Goal: Task Accomplishment & Management: Use online tool/utility

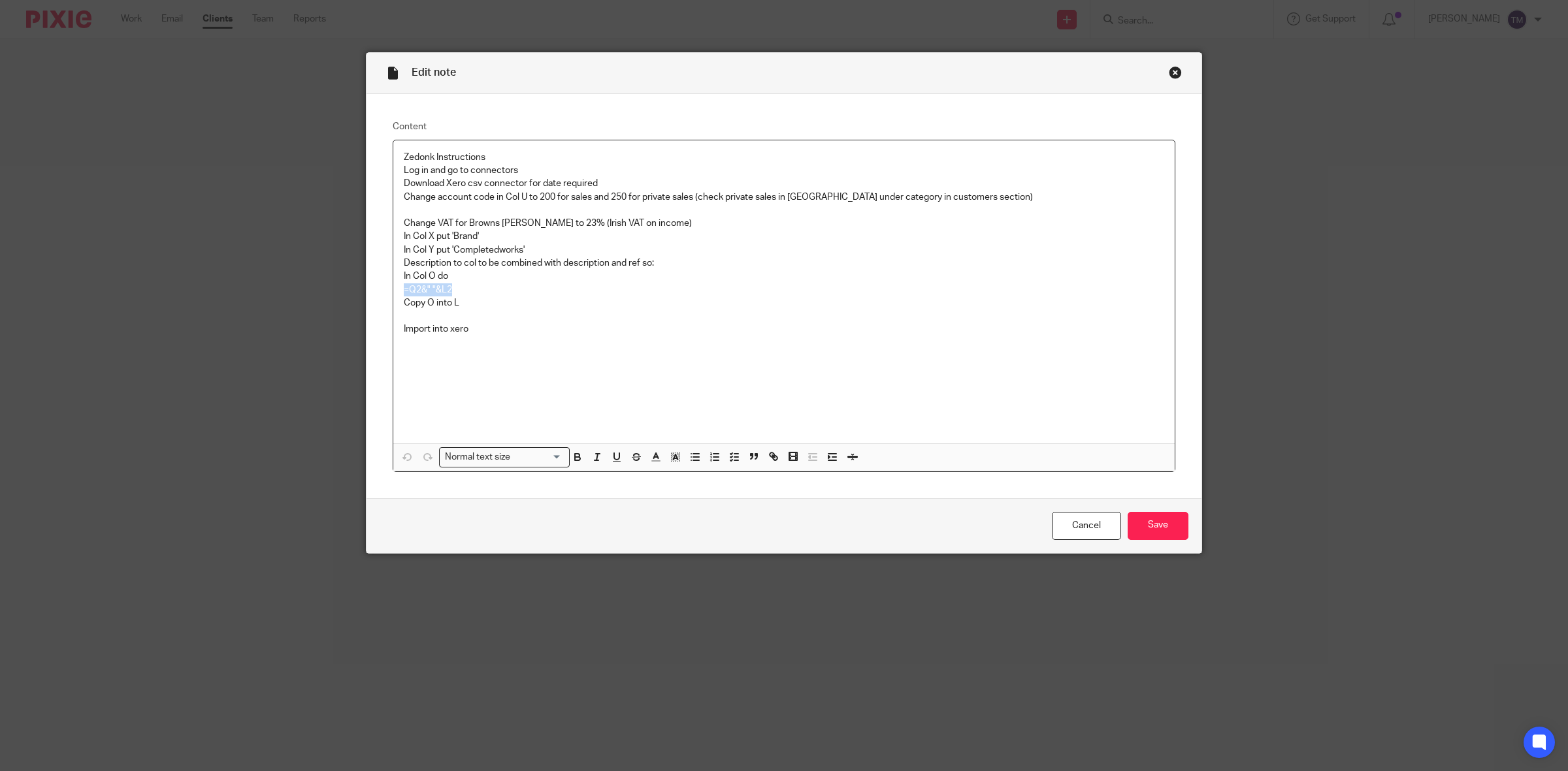
drag, startPoint x: 1075, startPoint y: 518, endPoint x: 854, endPoint y: 450, distance: 231.2
click at [1075, 518] on link "Cancel" at bounding box center [1086, 526] width 69 height 28
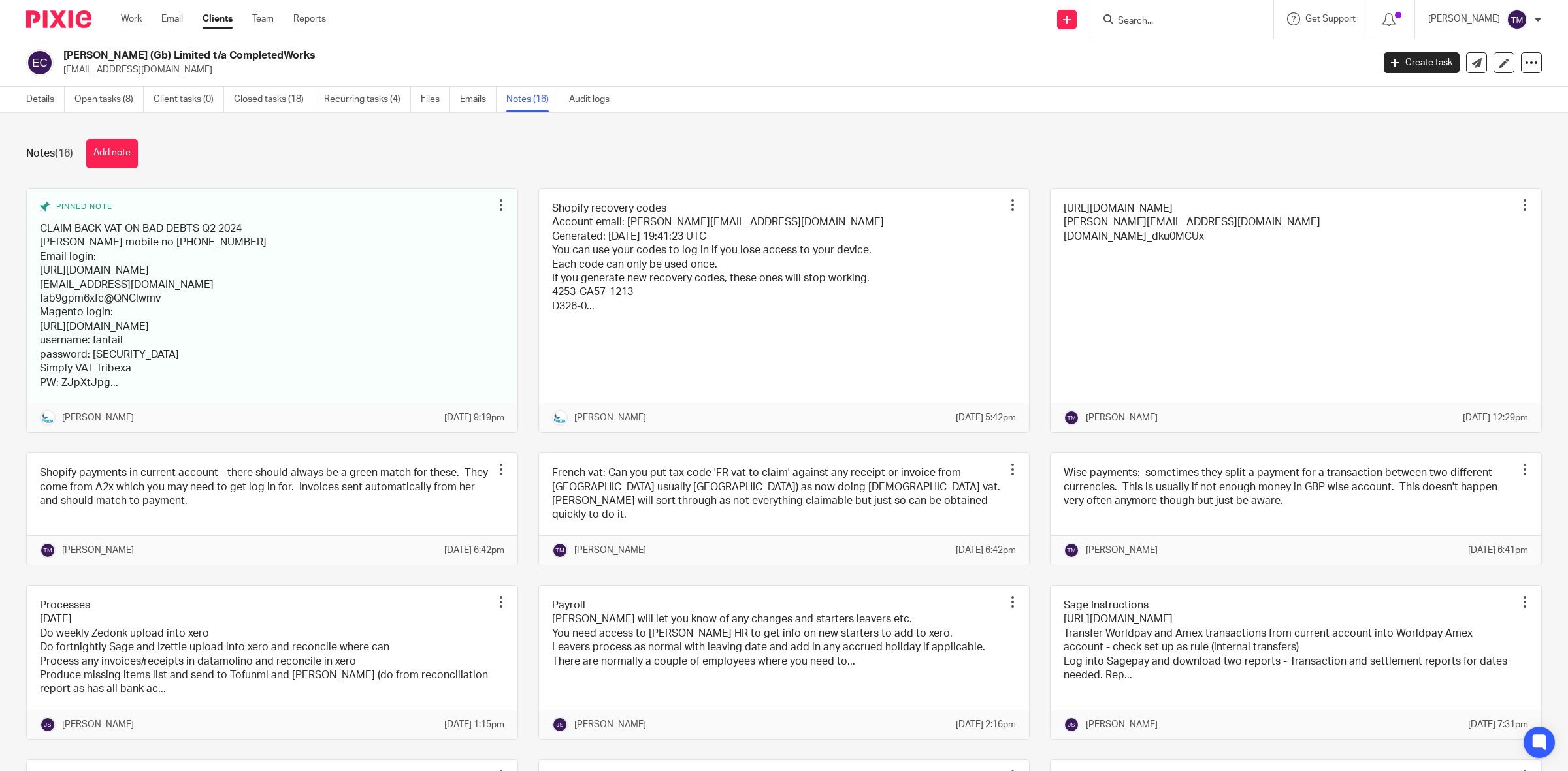
click at [219, 20] on link "Clients" at bounding box center [217, 18] width 30 height 13
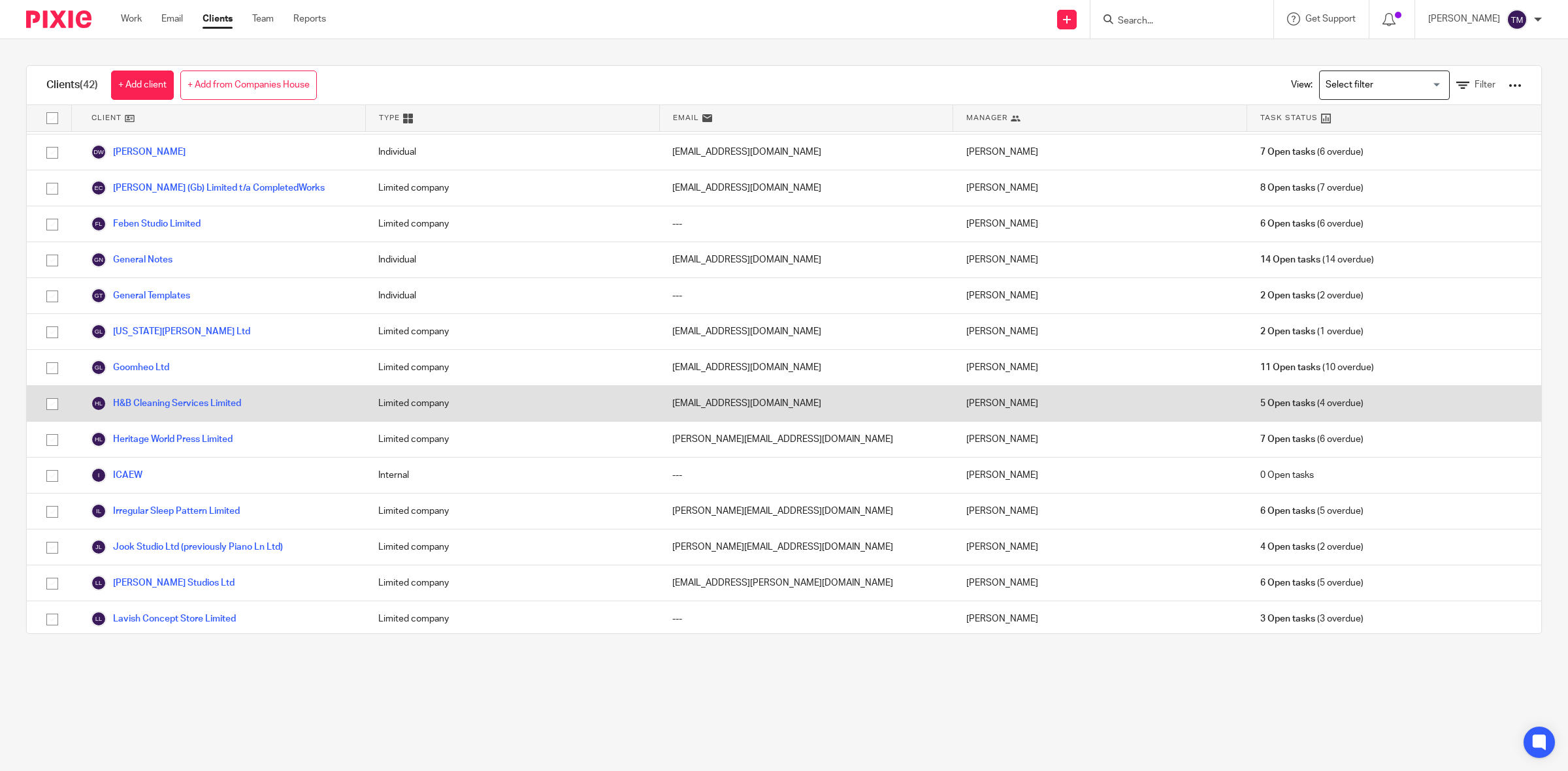
scroll to position [327, 0]
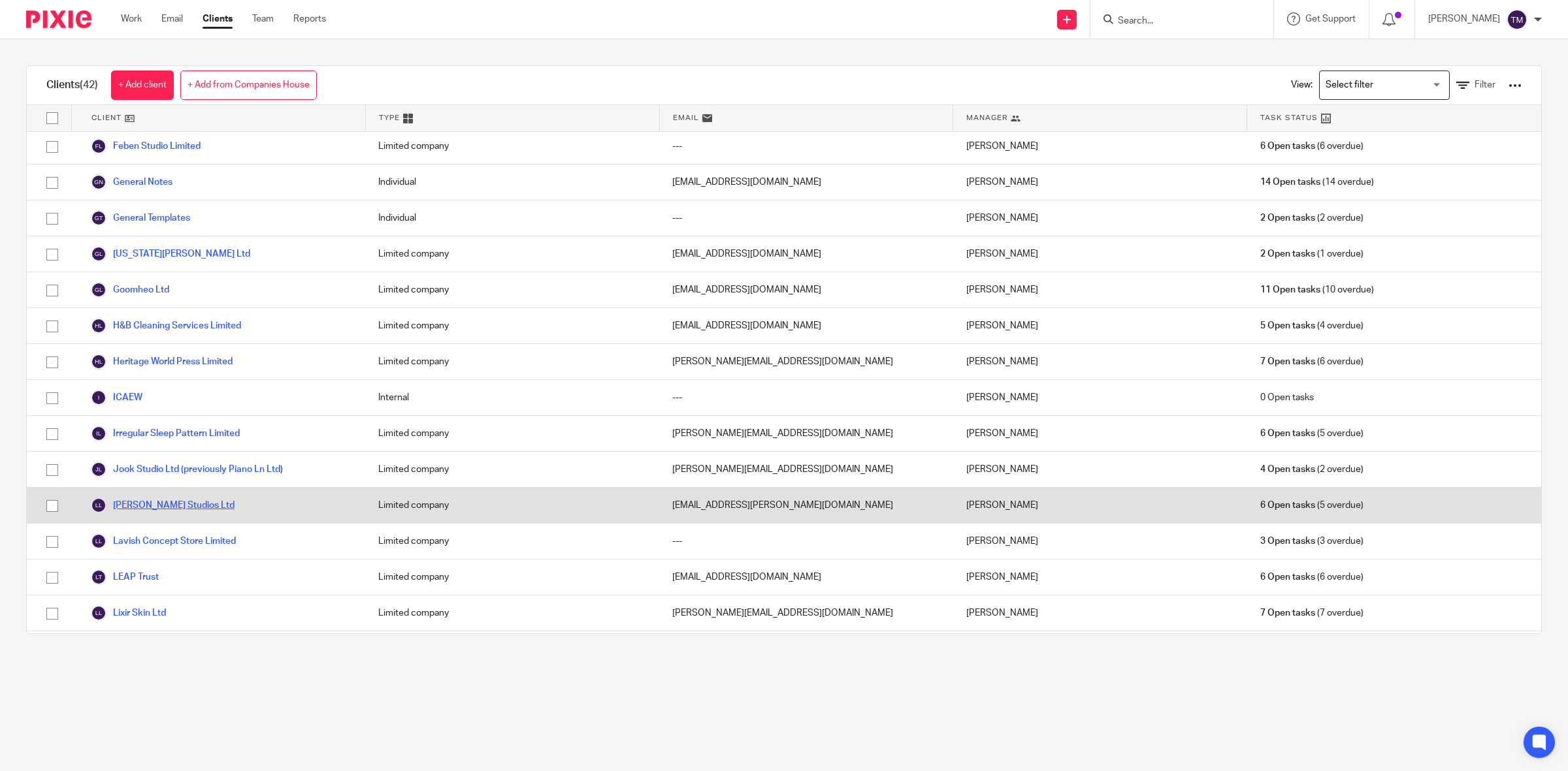
click at [142, 504] on link "[PERSON_NAME] Studios Ltd" at bounding box center [162, 506] width 144 height 16
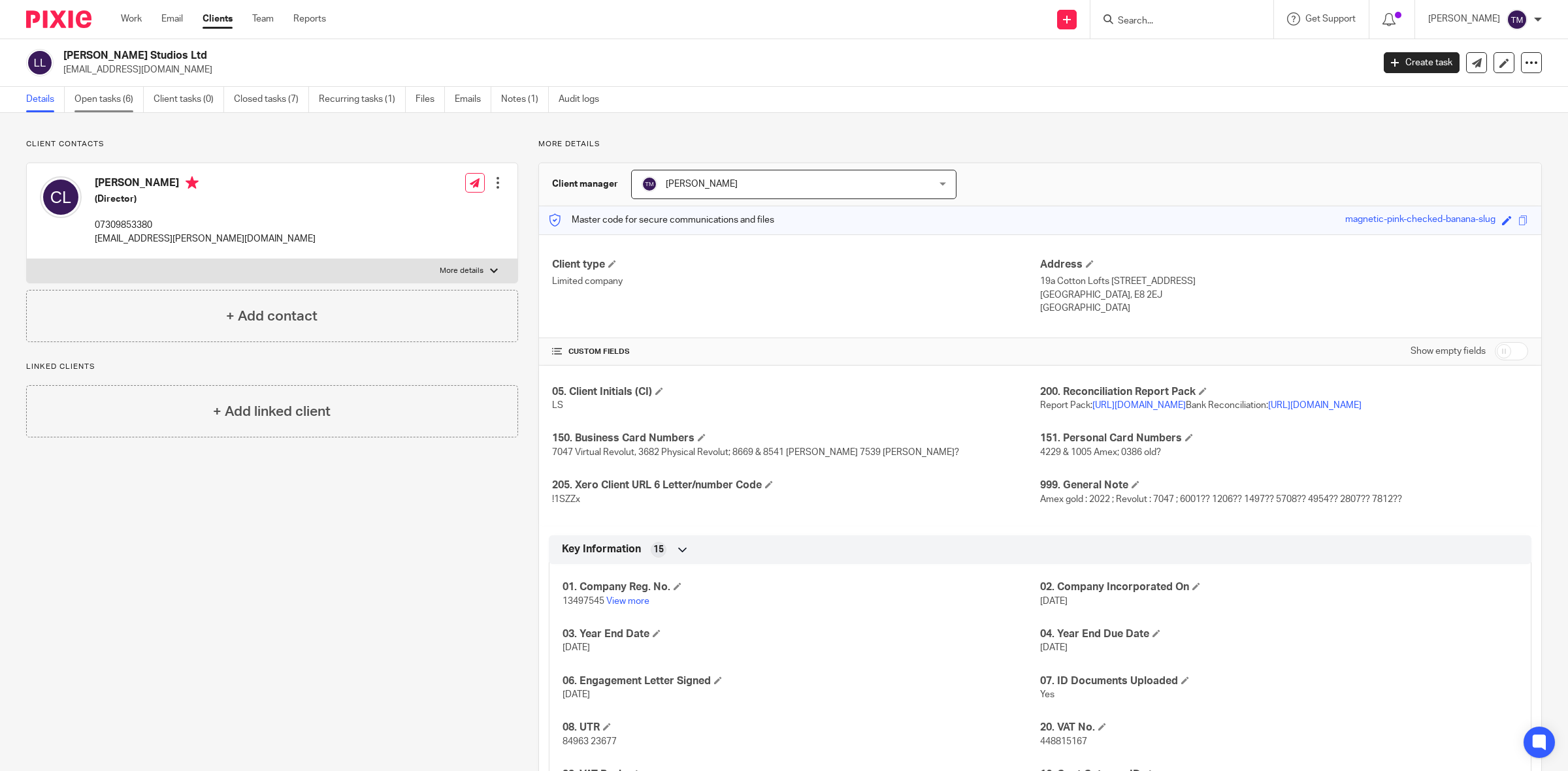
click at [106, 103] on link "Open tasks (6)" at bounding box center [109, 99] width 69 height 25
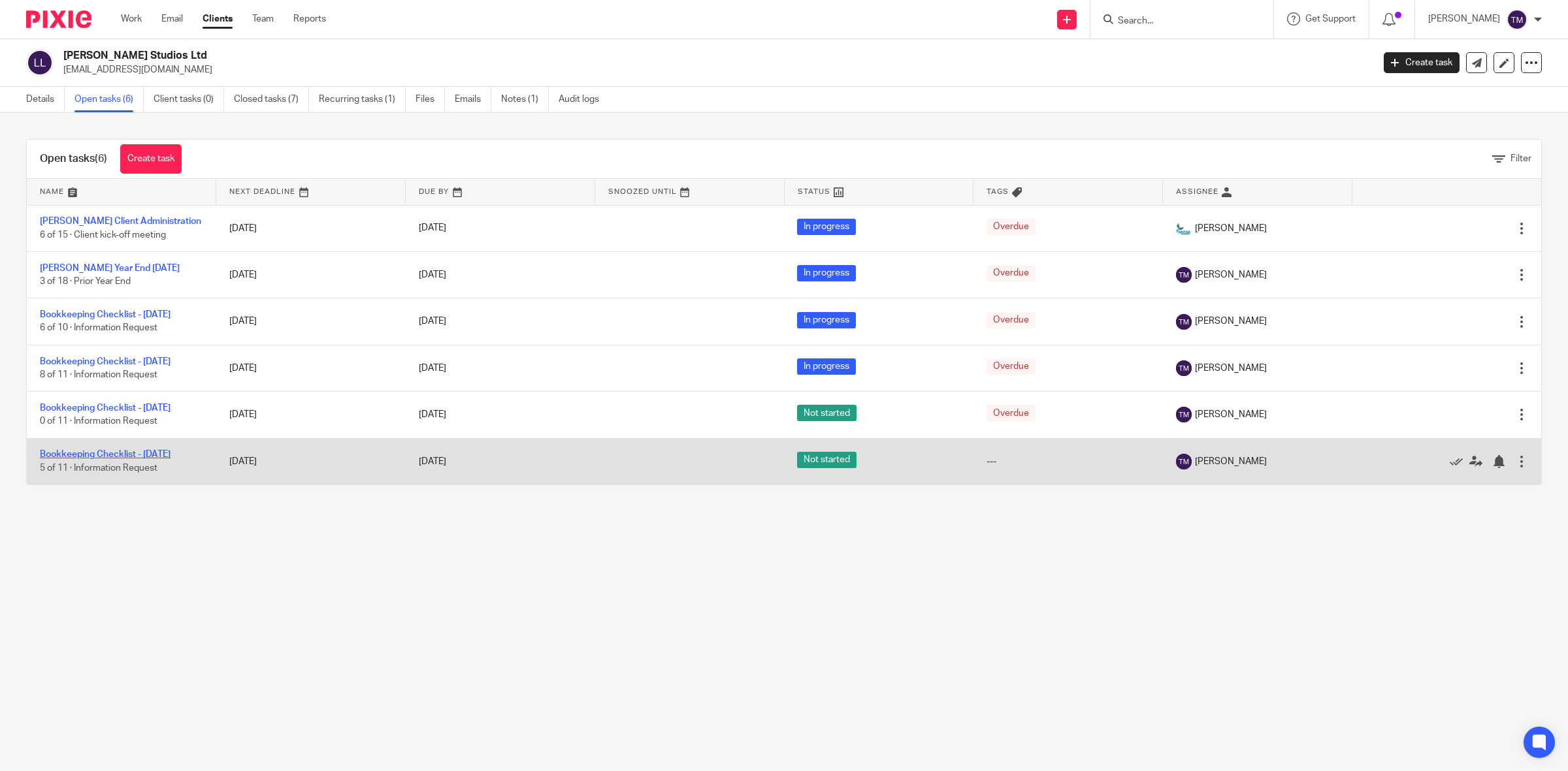
click at [91, 459] on link "Bookkeeping Checklist - [DATE]" at bounding box center [105, 454] width 130 height 9
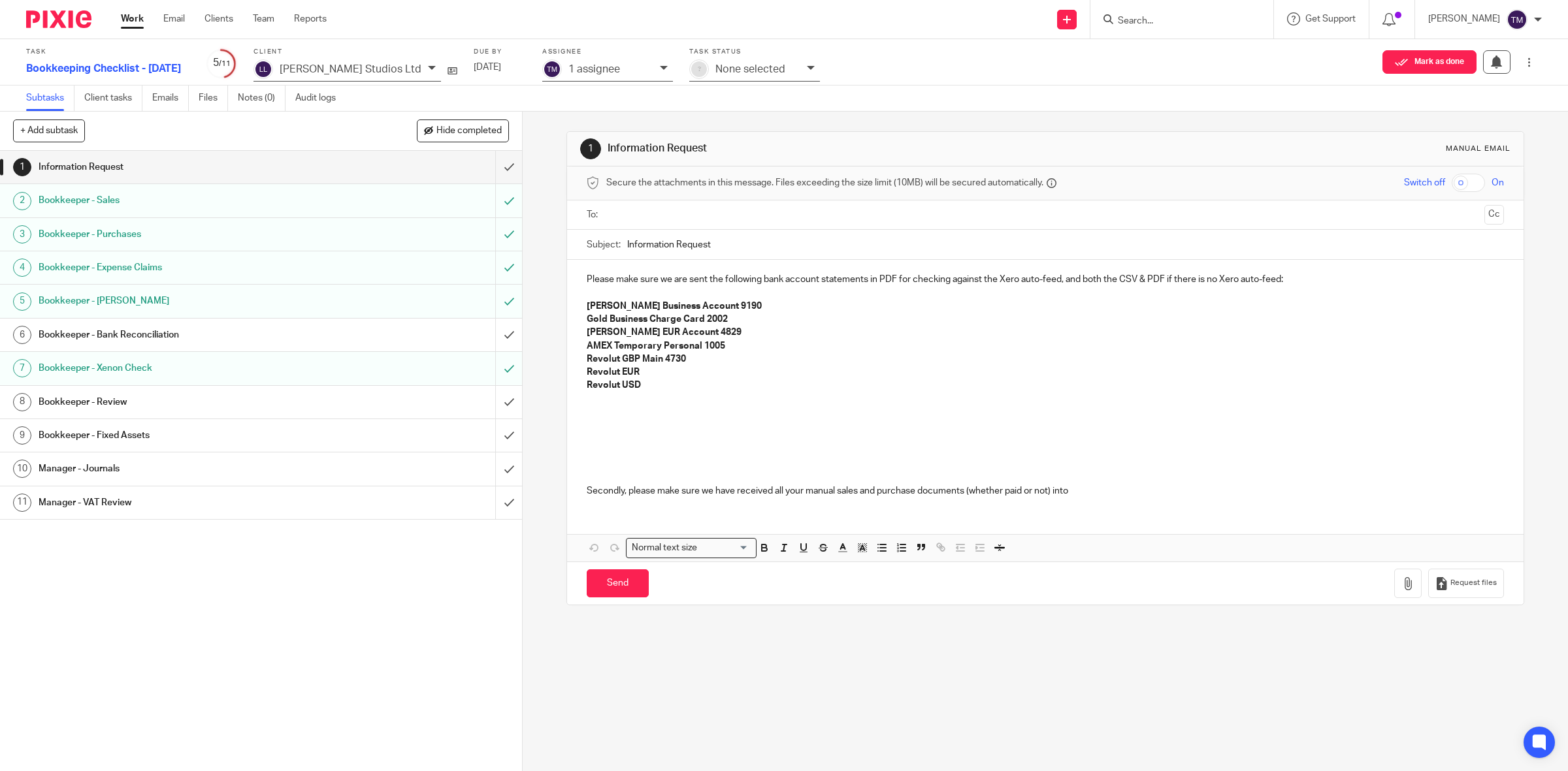
click at [145, 239] on h1 "Bookkeeper - Purchases" at bounding box center [187, 234] width 296 height 19
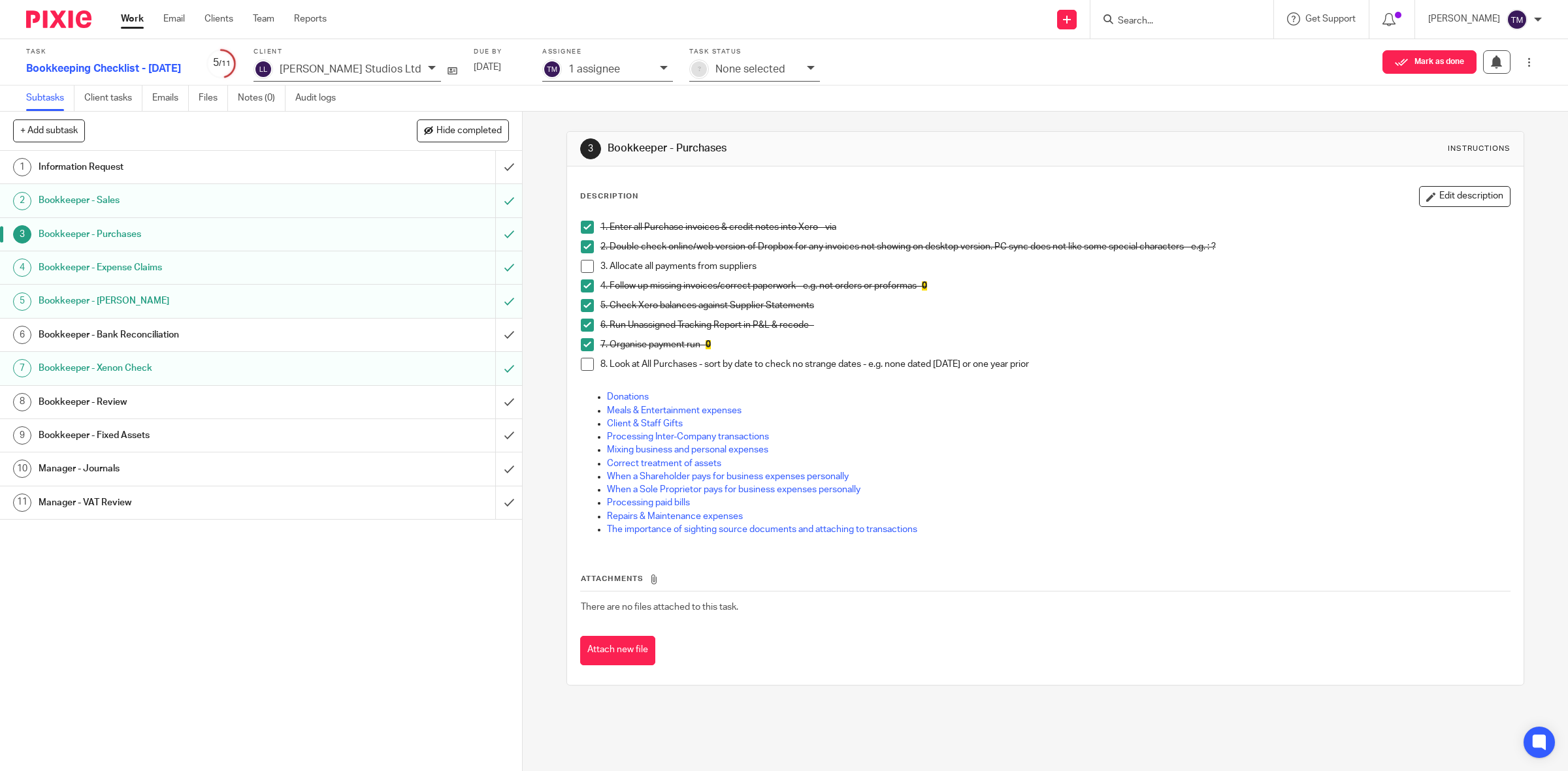
click at [784, 268] on p "3. Allocate all payments from suppliers" at bounding box center [1054, 265] width 909 height 13
click at [1455, 182] on div "Description Edit description 1. Enter all Purchase invoices & credit notes into…" at bounding box center [1046, 425] width 957 height 518
click at [1455, 201] on button "Edit description" at bounding box center [1465, 195] width 91 height 20
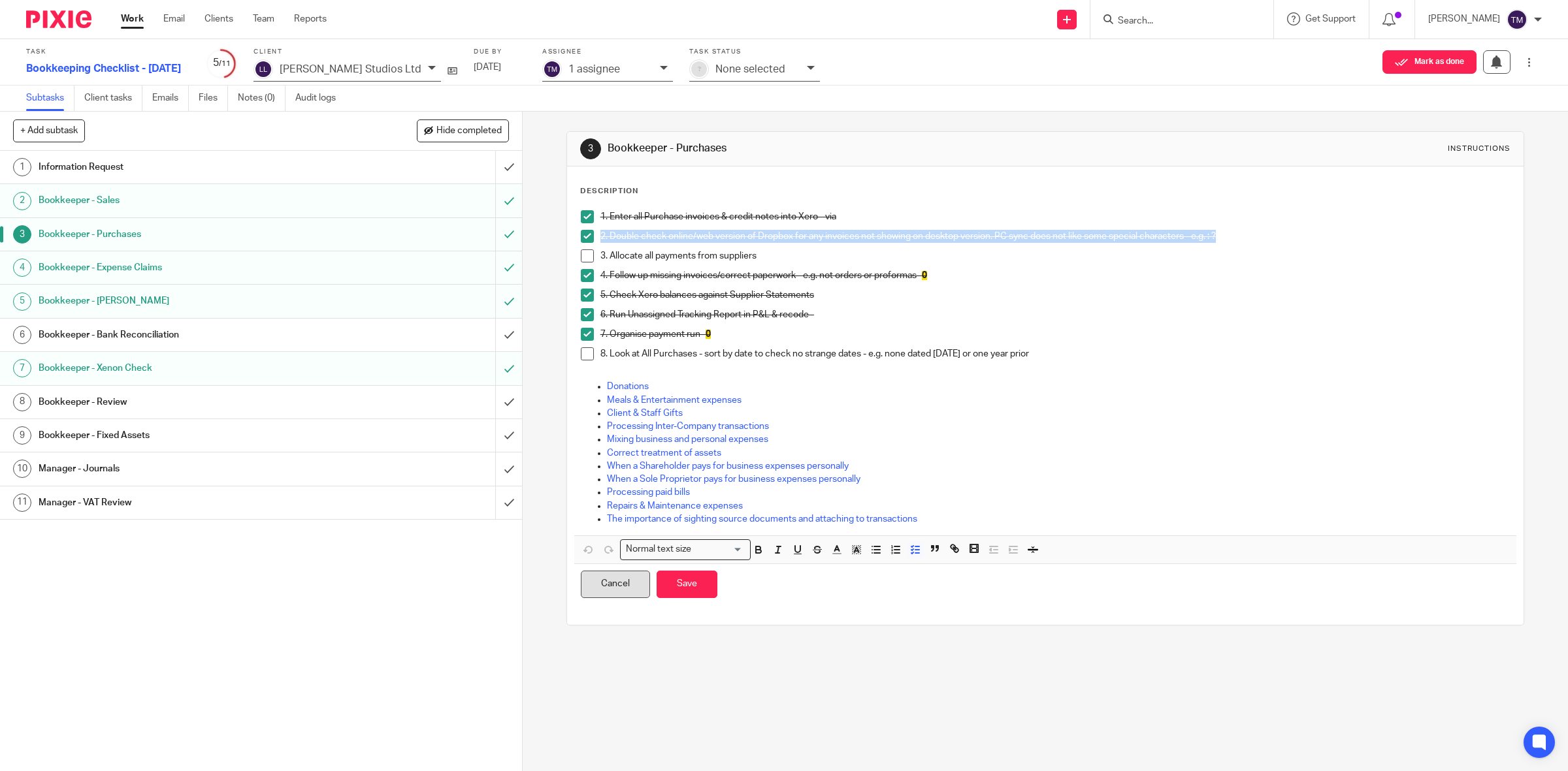
click at [618, 592] on button "Cancel" at bounding box center [615, 584] width 69 height 28
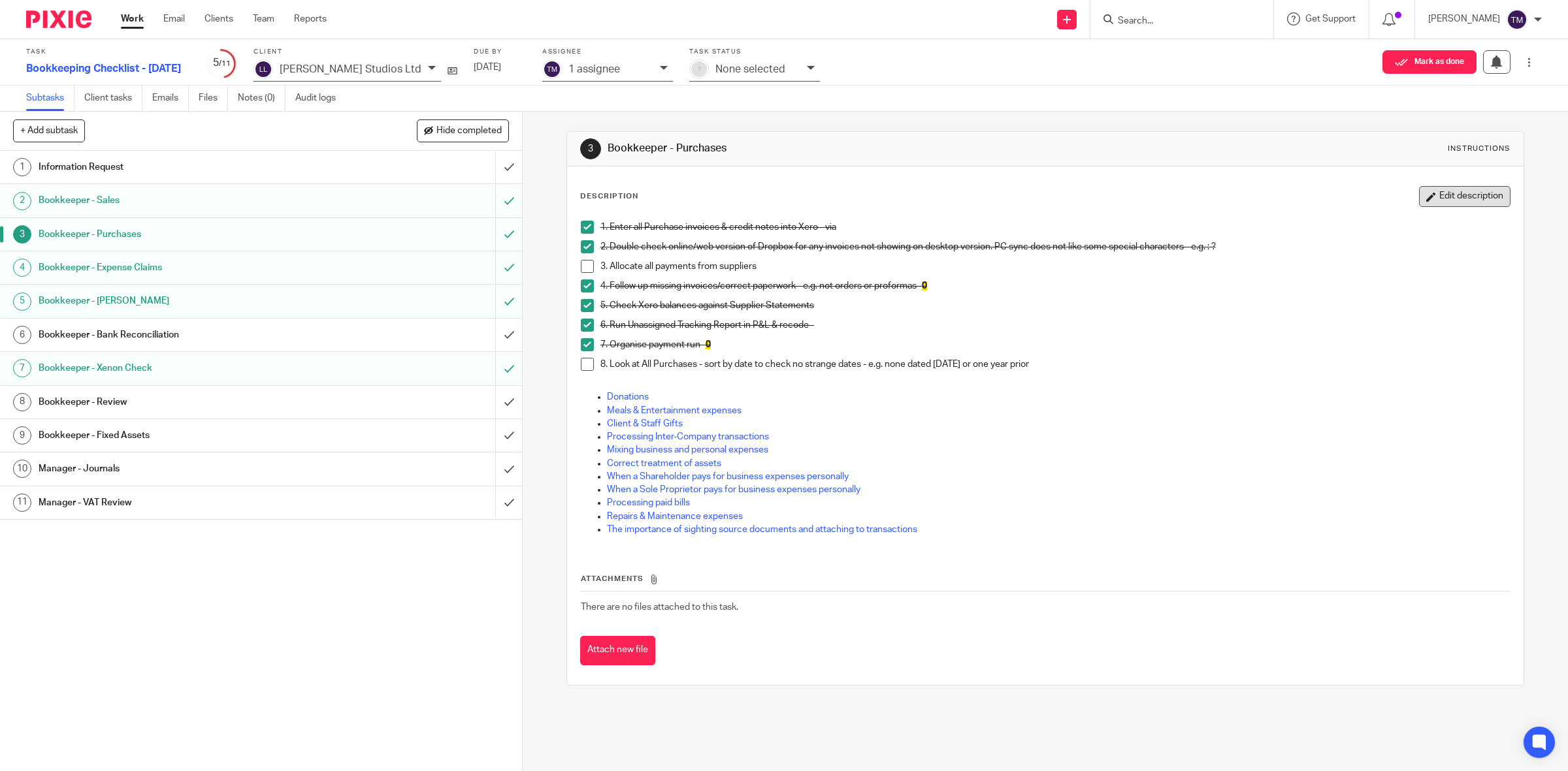
click at [1419, 193] on button "Edit description" at bounding box center [1465, 195] width 91 height 20
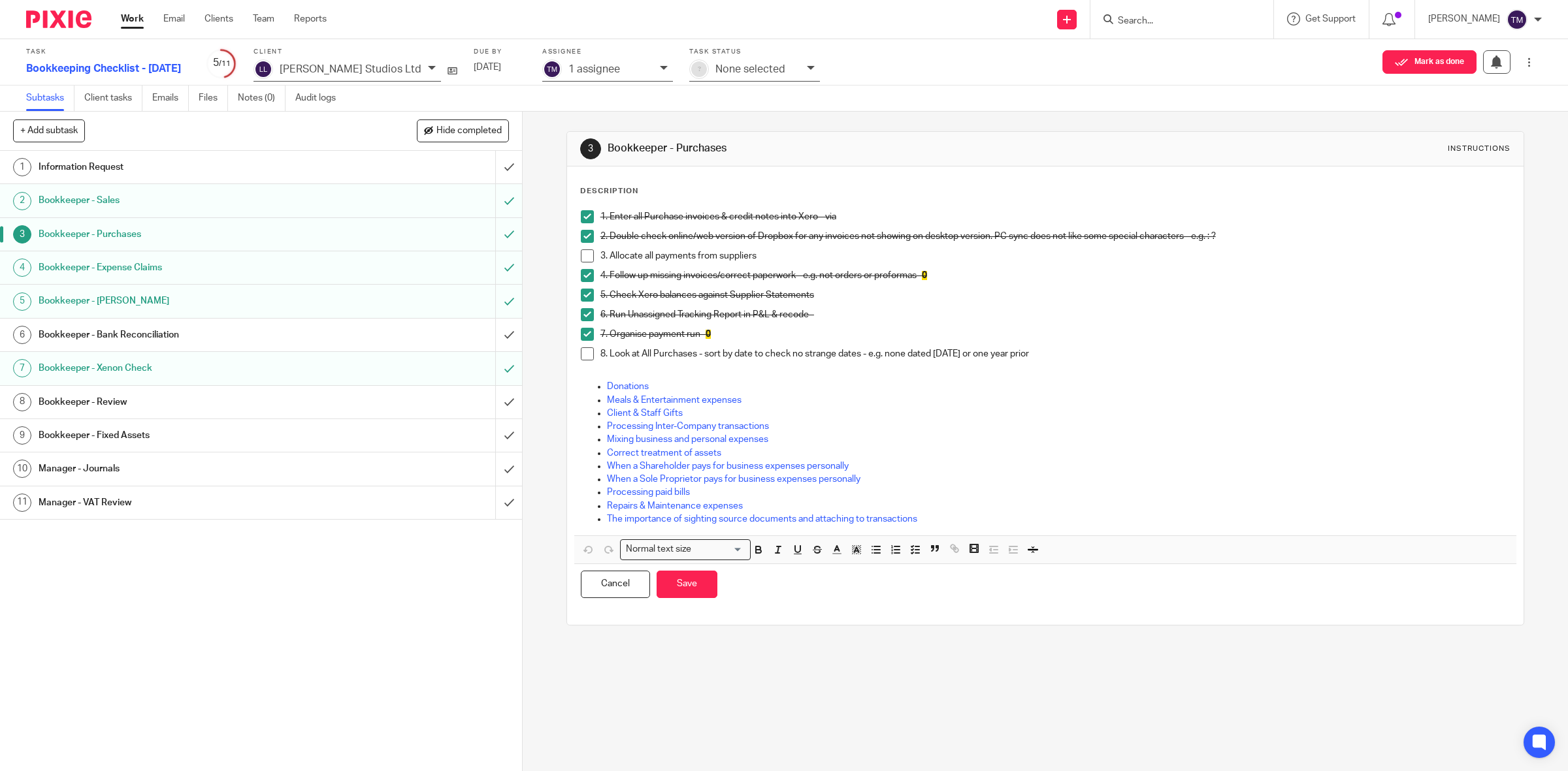
click at [843, 256] on p "3. Allocate all payments from suppliers" at bounding box center [1054, 256] width 909 height 13
drag, startPoint x: 1032, startPoint y: 263, endPoint x: 759, endPoint y: 252, distance: 273.2
click at [759, 252] on p "3. Allocate all payments from suppliers - missing items remain. See attached. T…" at bounding box center [1054, 256] width 909 height 13
click at [850, 546] on icon "button" at bounding box center [856, 549] width 12 height 12
click at [850, 568] on li "color:#FE9200" at bounding box center [854, 567] width 10 height 10
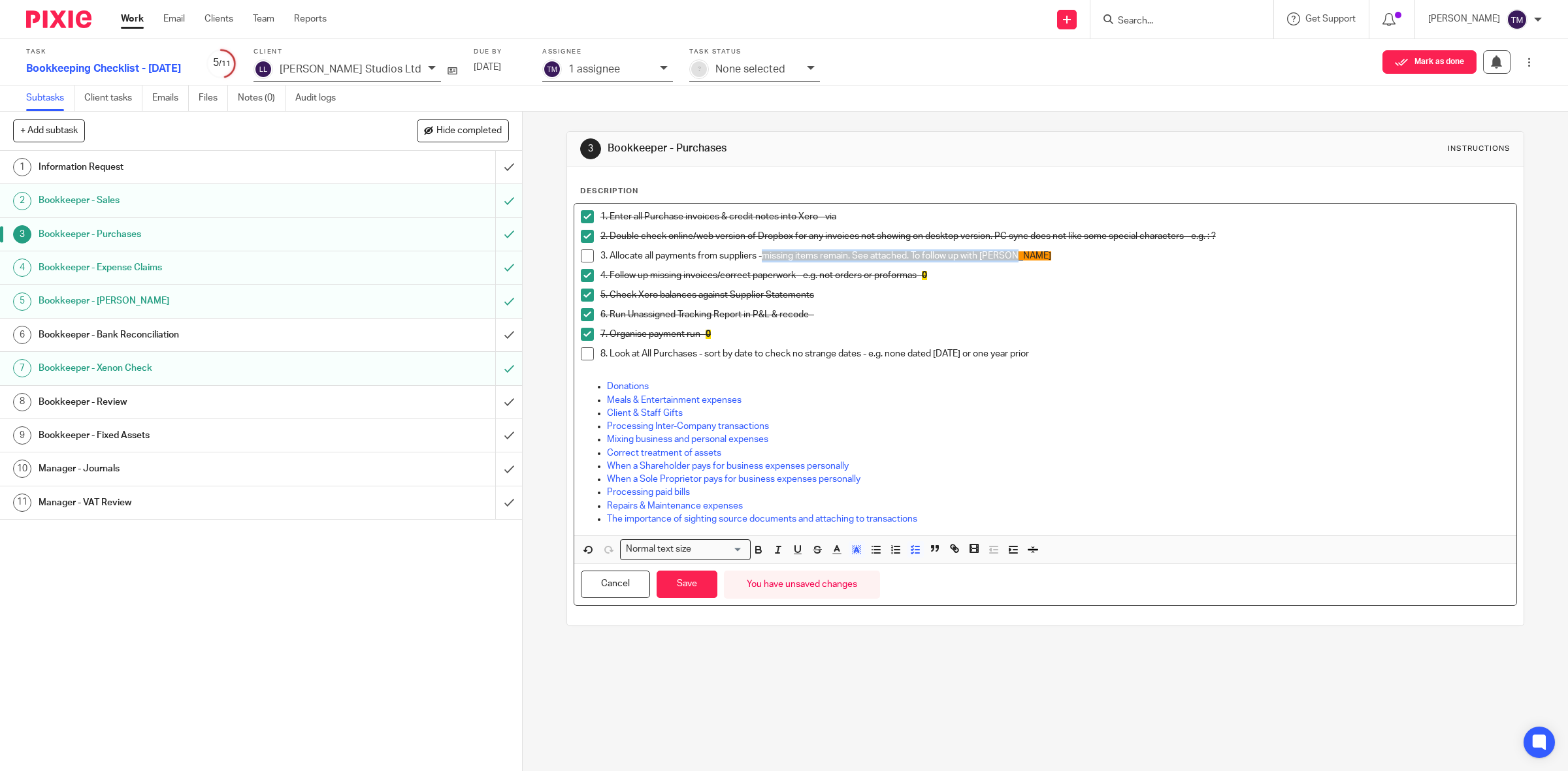
click at [1036, 252] on p "3. Allocate all payments from suppliers - missing items remain. See attached. T…" at bounding box center [1054, 256] width 909 height 13
click at [1029, 255] on p "3. Allocate all payments from suppliers - missing items remain. See attached. T…" at bounding box center [1054, 256] width 909 height 13
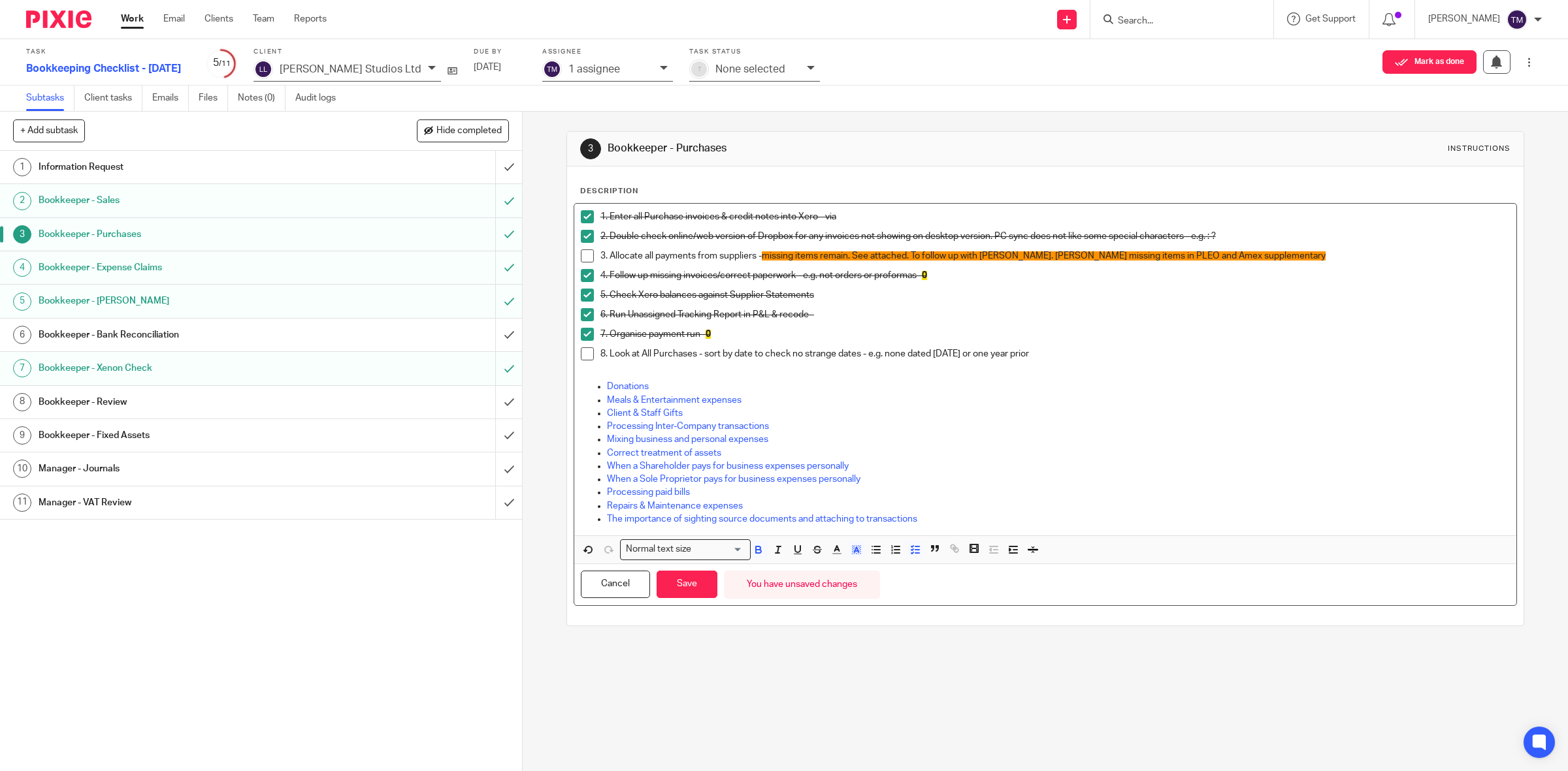
click at [1093, 341] on div "7. Organise payment run - 0" at bounding box center [1054, 337] width 909 height 19
click at [1089, 349] on p "8. Look at All Purchases - sort by date to check no strange dates - e.g. none d…" at bounding box center [1054, 353] width 909 height 13
drag, startPoint x: 1205, startPoint y: 355, endPoint x: 1081, endPoint y: 356, distance: 124.0
click at [1081, 356] on p "8. Look at All Purchases - sort by date to check no strange dates - e.g. none d…" at bounding box center [1054, 353] width 909 height 13
click at [850, 551] on icon "button" at bounding box center [856, 549] width 12 height 12
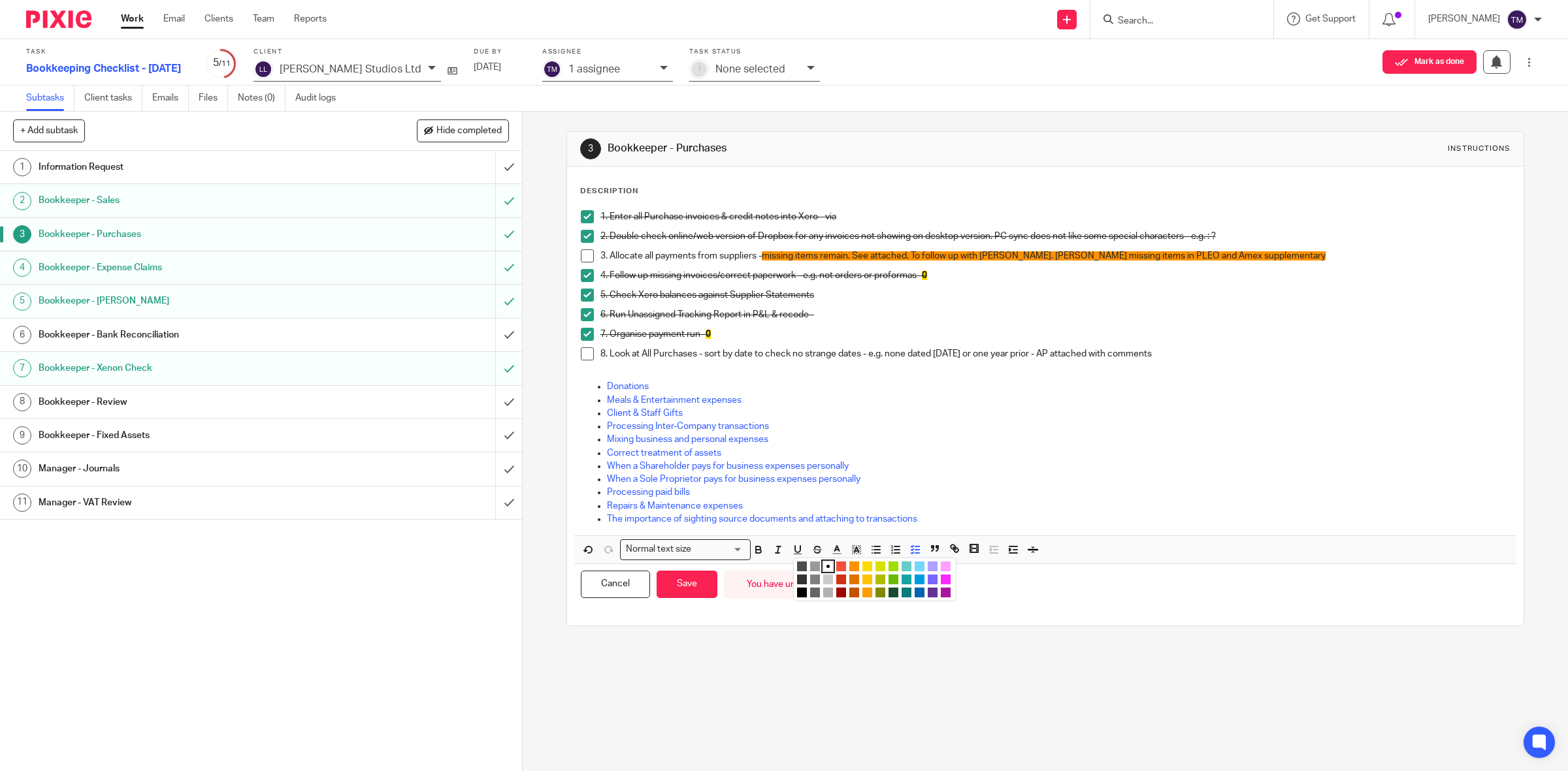
click at [849, 567] on li "color:#FE9200" at bounding box center [854, 567] width 10 height 10
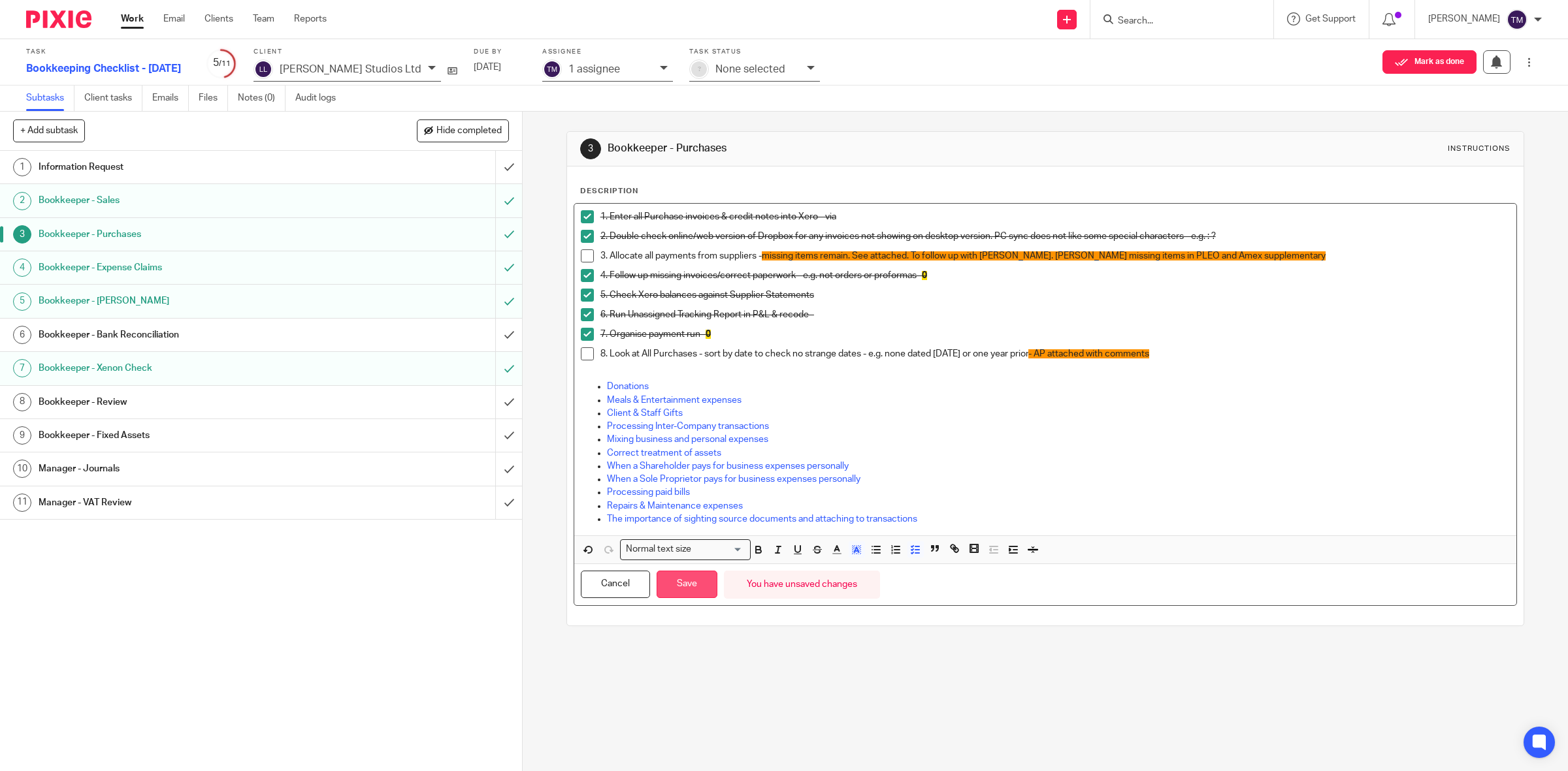
click at [697, 585] on button "Save" at bounding box center [687, 584] width 60 height 28
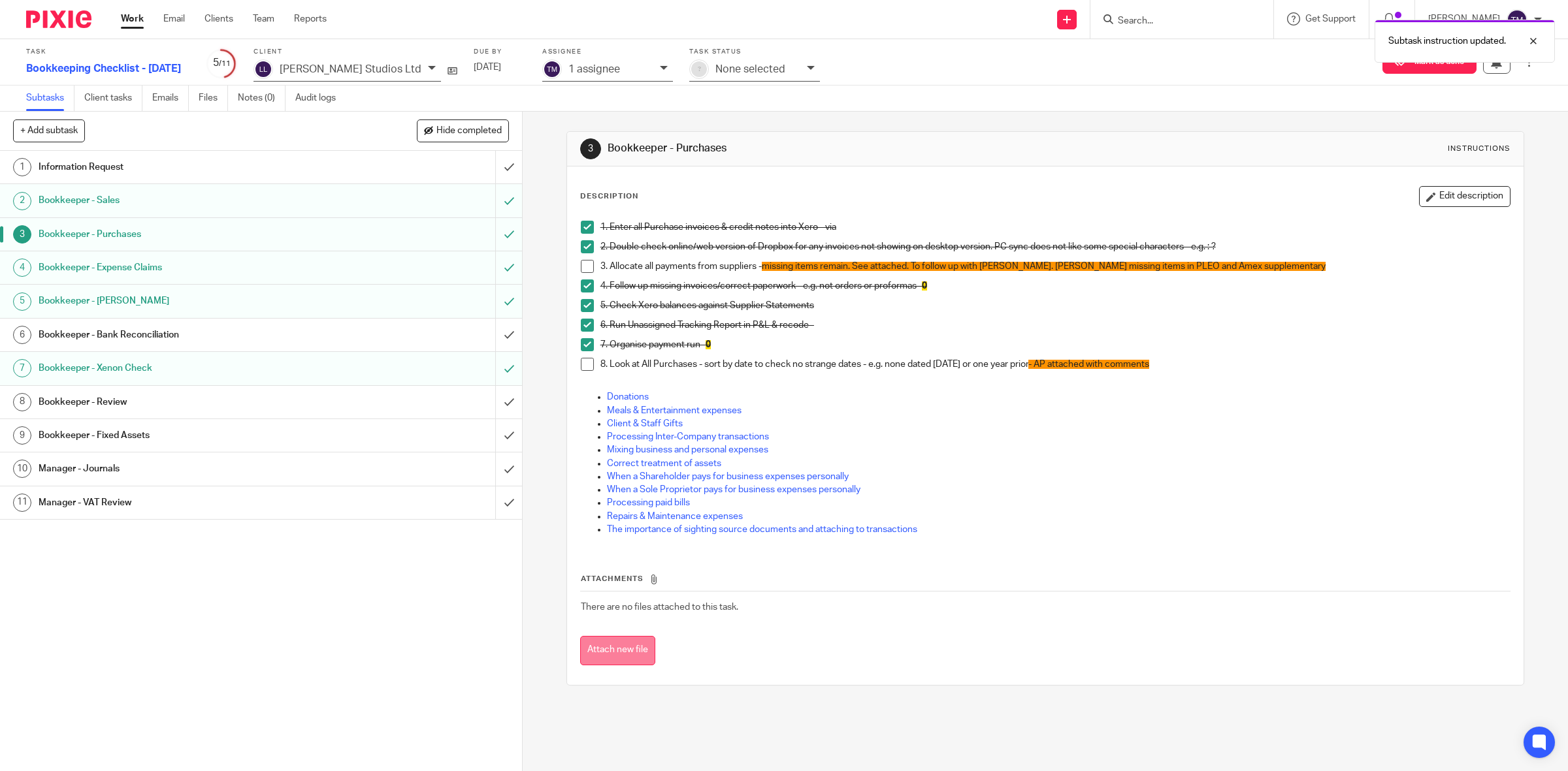
click at [616, 650] on button "Attach new file" at bounding box center [617, 650] width 75 height 29
click at [602, 648] on button "Attach new file" at bounding box center [617, 650] width 75 height 29
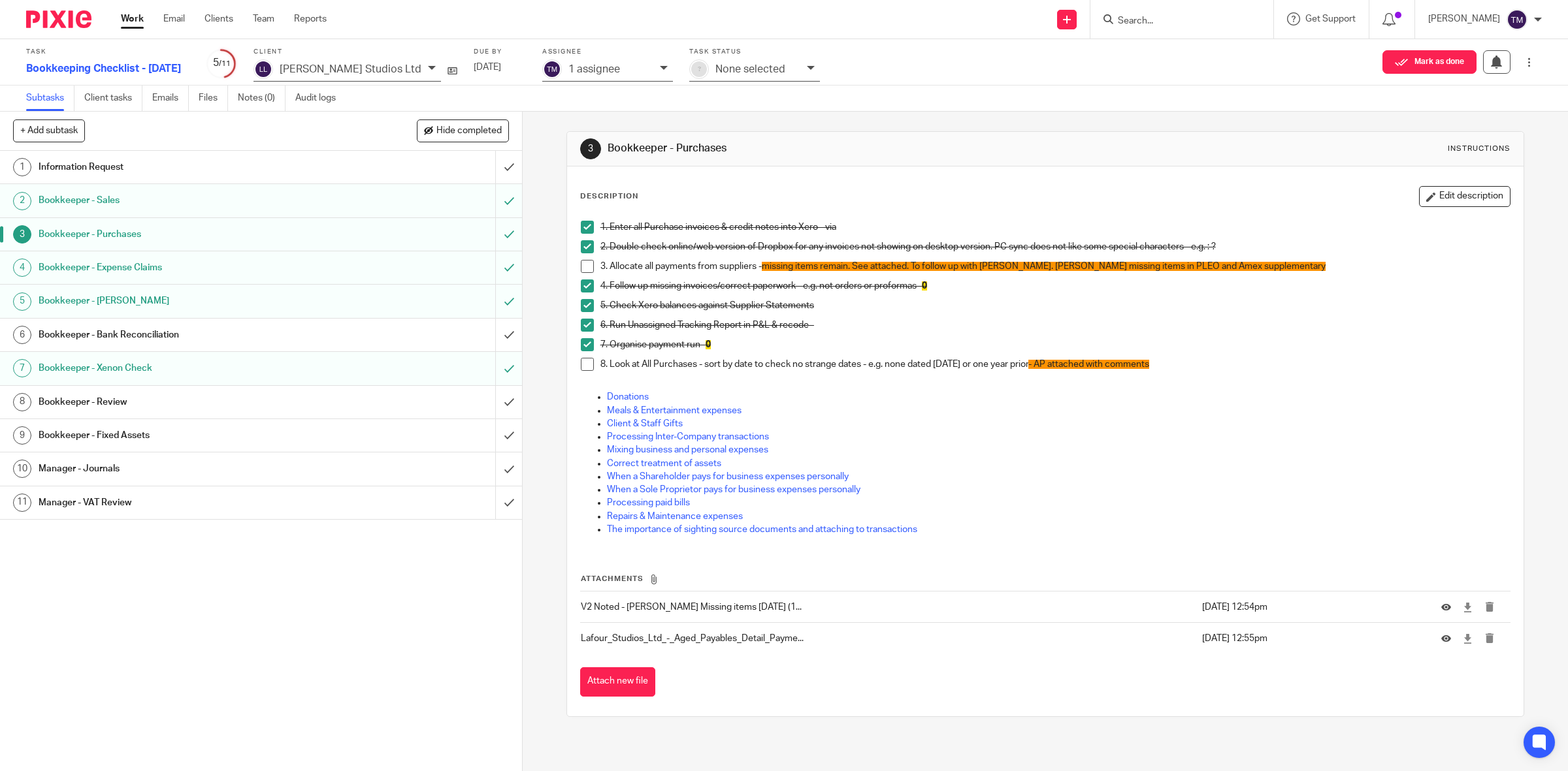
click at [210, 209] on h1 "Bookkeeper - Sales" at bounding box center [187, 200] width 296 height 19
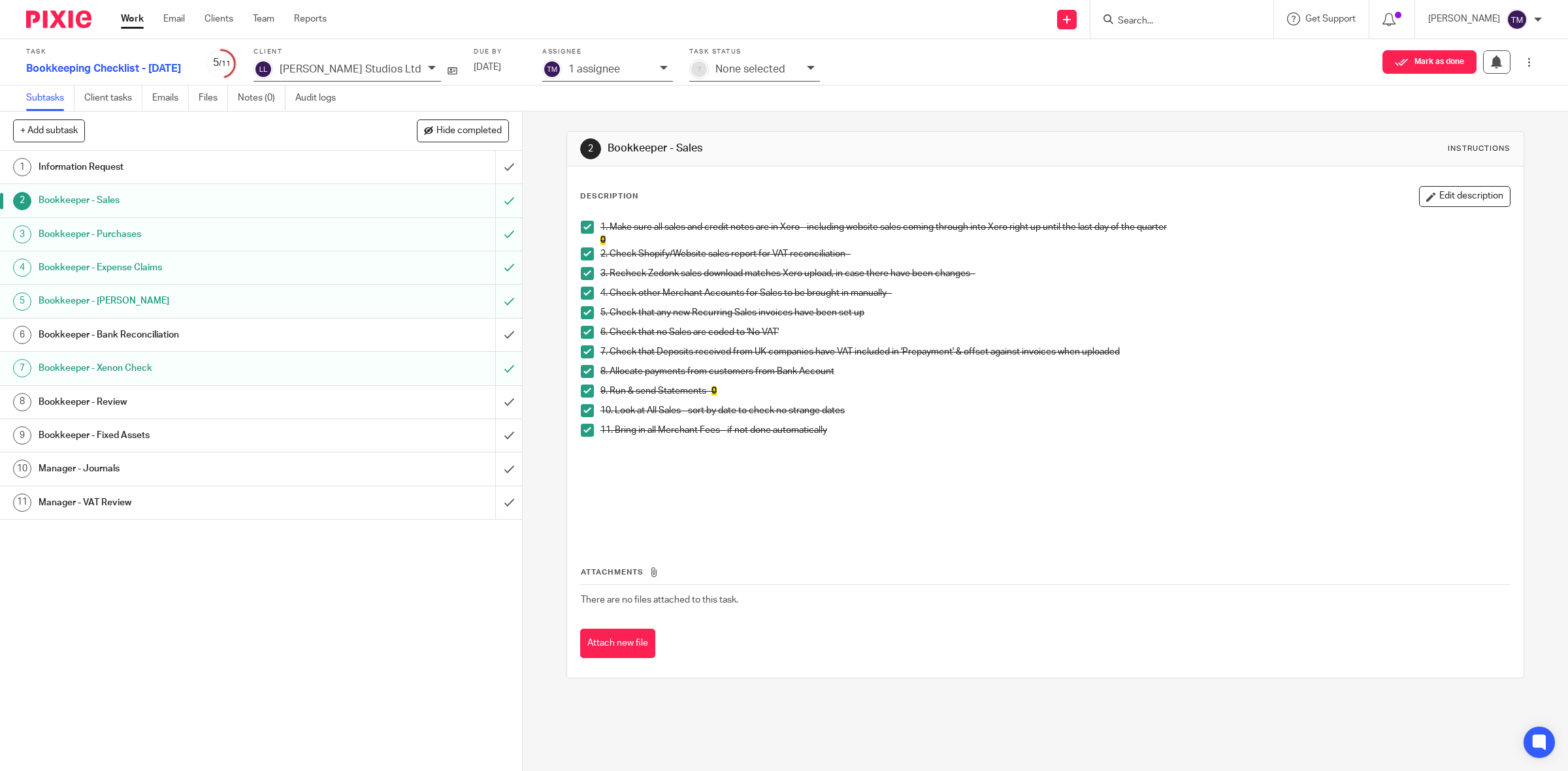
click at [103, 200] on h1 "Bookkeeper - Sales" at bounding box center [187, 200] width 296 height 19
click at [637, 650] on button "Attach new file" at bounding box center [617, 644] width 75 height 29
